Goal: Task Accomplishment & Management: Manage account settings

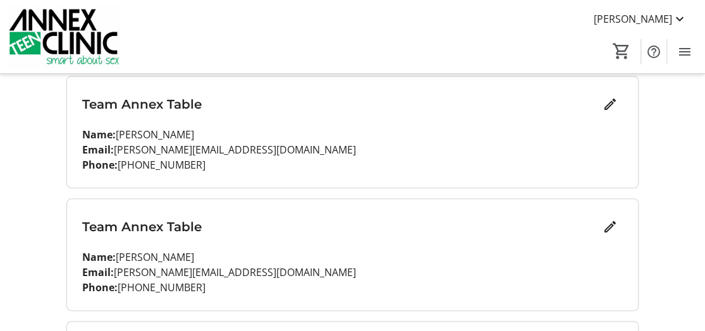
scroll to position [379, 0]
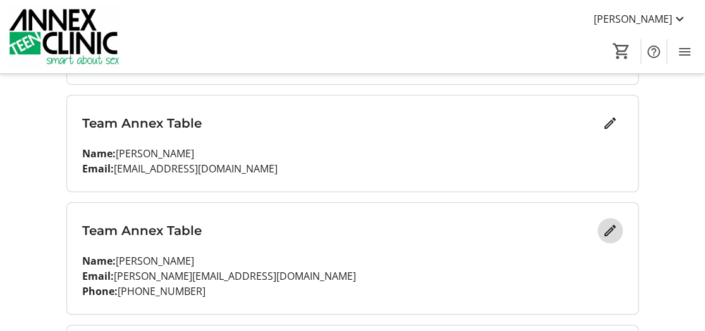
click at [603, 228] on mat-icon "Edit" at bounding box center [609, 230] width 15 height 15
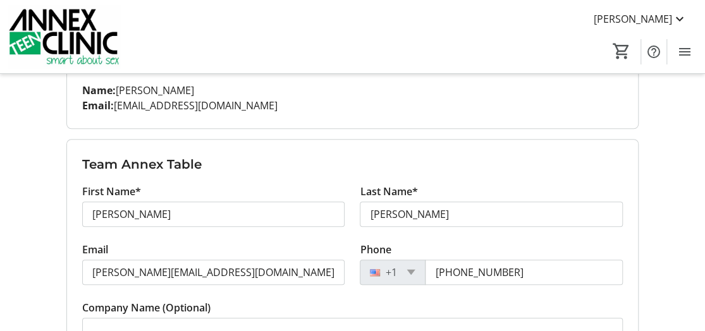
scroll to position [506, 0]
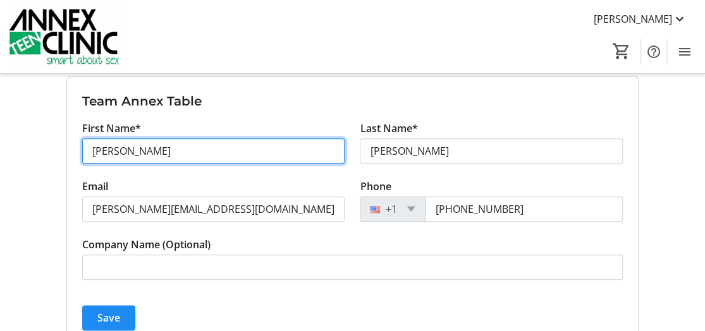
click at [110, 145] on input "[PERSON_NAME]" at bounding box center [213, 150] width 263 height 25
paste input "Guldamla"
type input "Guldamla"
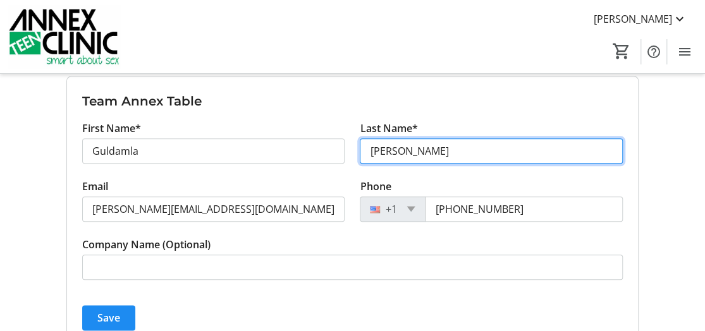
click at [363, 154] on input "[PERSON_NAME]" at bounding box center [491, 150] width 263 height 25
paste input "Kalender"
type input "Kalender"
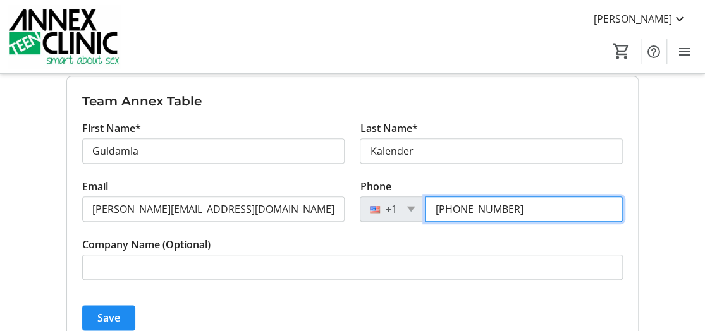
click at [477, 208] on input "[PHONE_NUMBER]" at bounding box center [524, 209] width 198 height 25
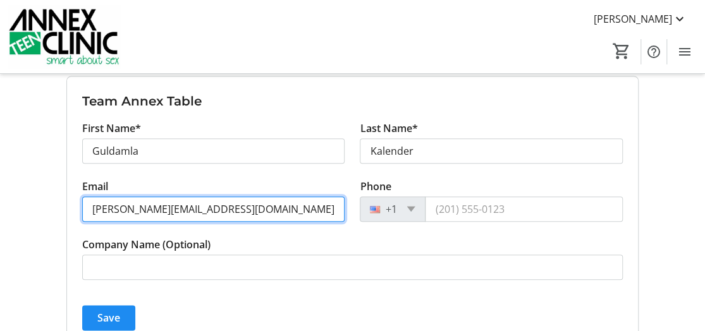
click at [156, 204] on input "[PERSON_NAME][EMAIL_ADDRESS][DOMAIN_NAME]" at bounding box center [213, 209] width 263 height 25
paste input "[EMAIL_ADDRESS][DOMAIN_NAME]"
type input "[EMAIL_ADDRESS][DOMAIN_NAME]"
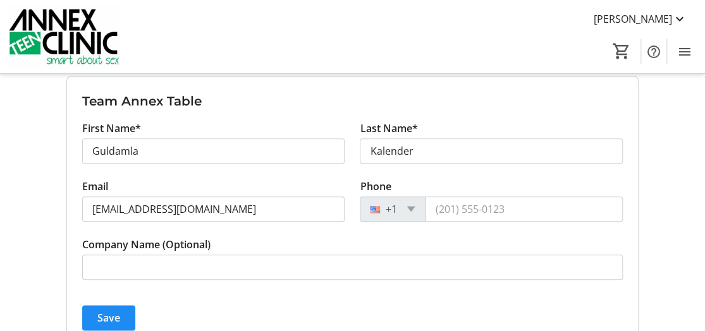
click at [101, 314] on span "Save" at bounding box center [108, 317] width 23 height 15
